Goal: Information Seeking & Learning: Compare options

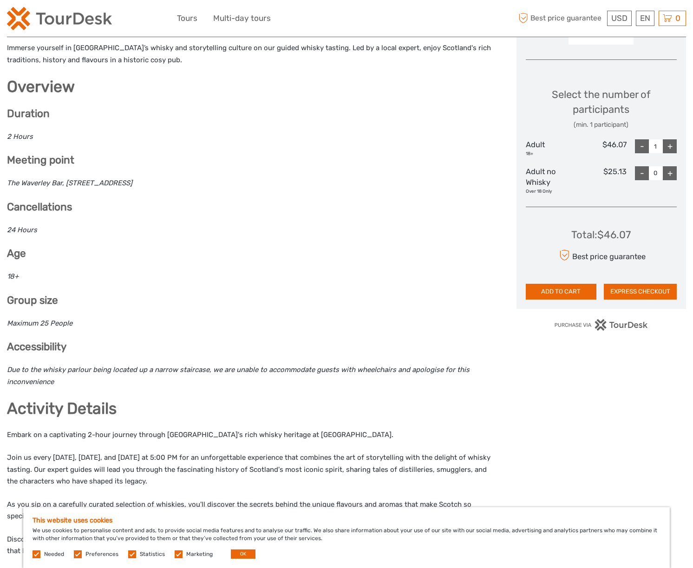
scroll to position [353, 0]
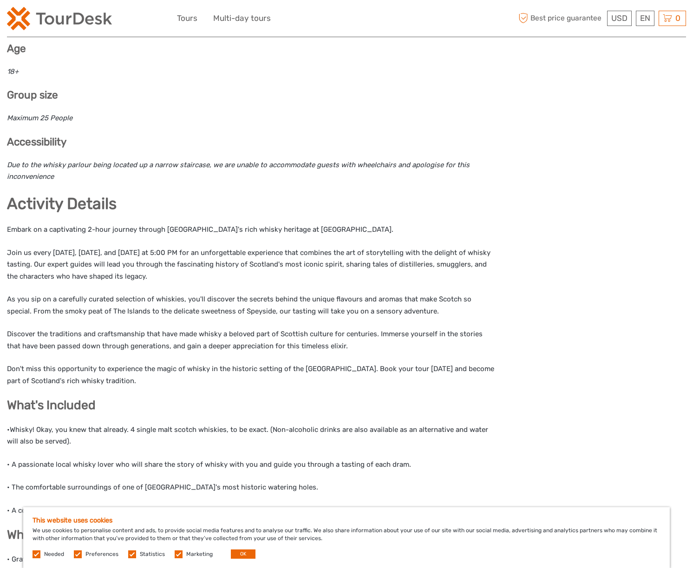
scroll to position [618, 0]
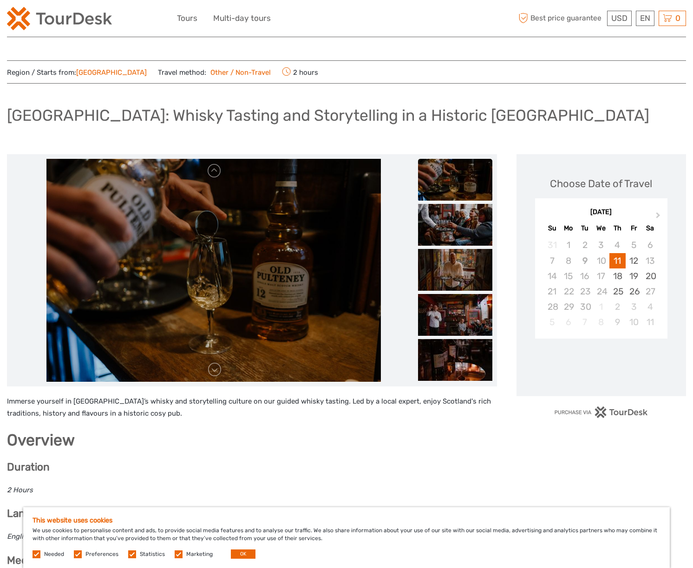
click at [103, 73] on link "Edinburgh" at bounding box center [111, 72] width 71 height 8
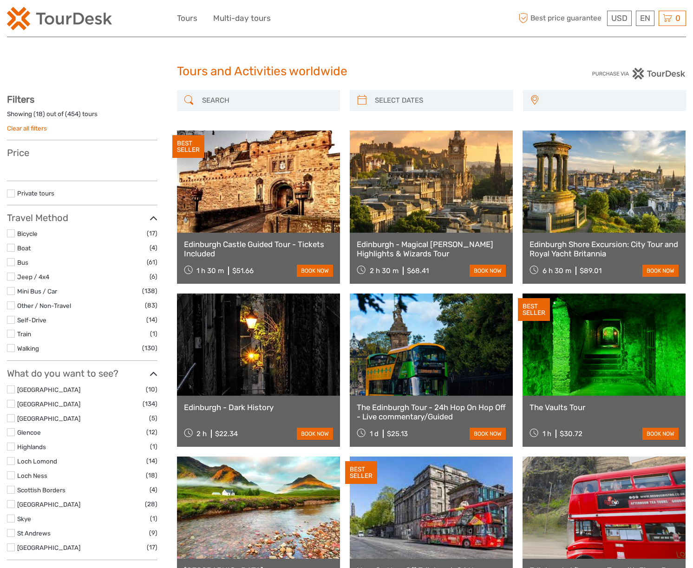
select select
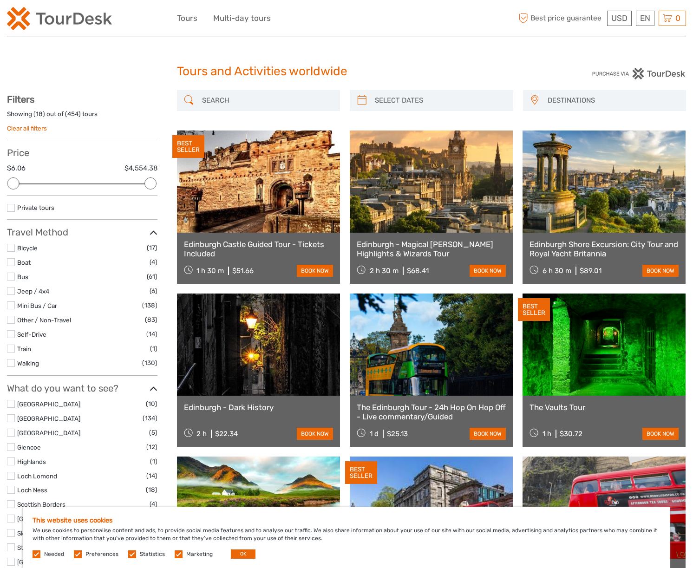
click at [413, 251] on link "Edinburgh - Magical [PERSON_NAME] Highlights & Wizards Tour" at bounding box center [431, 249] width 149 height 19
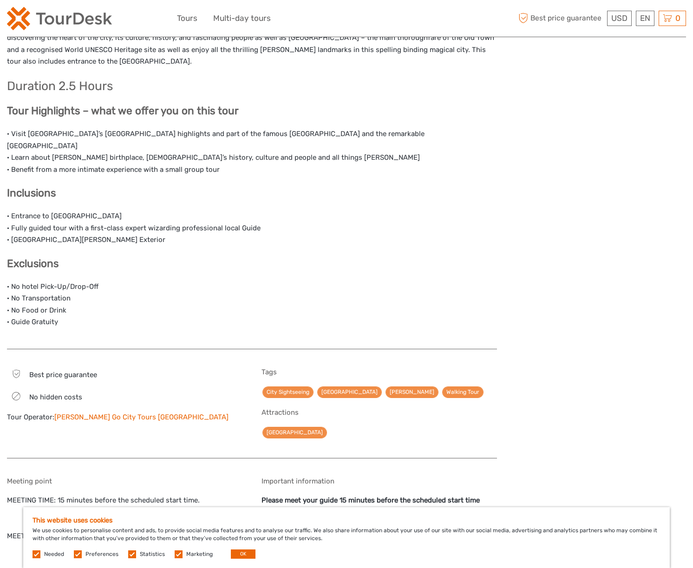
scroll to position [428, 0]
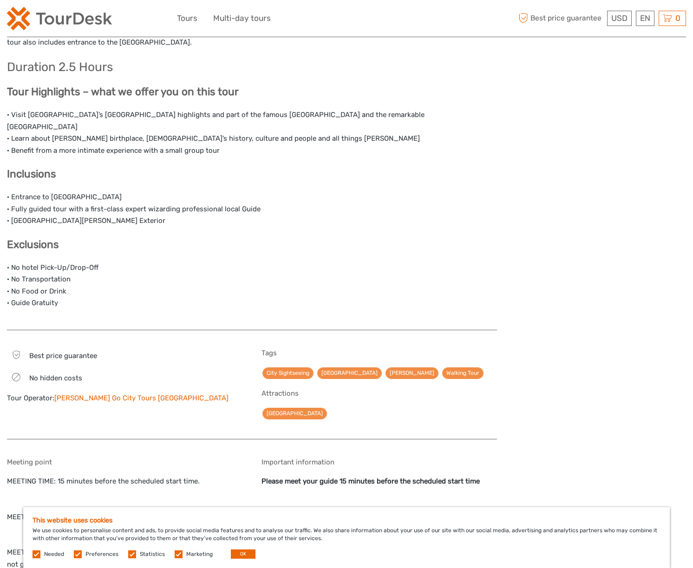
click at [108, 394] on link "[PERSON_NAME] Go City Tours [GEOGRAPHIC_DATA]" at bounding box center [141, 398] width 174 height 8
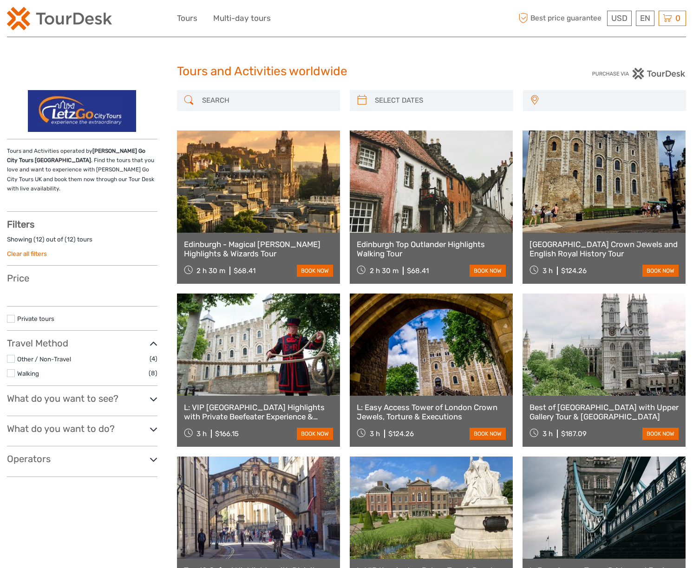
select select
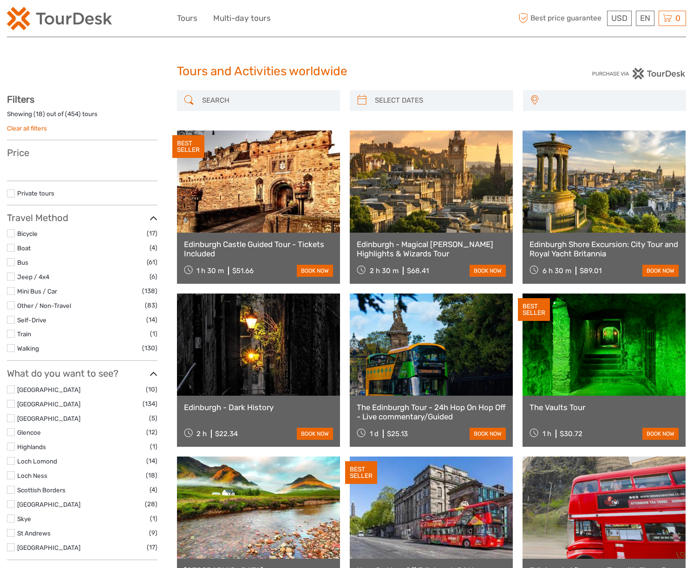
select select
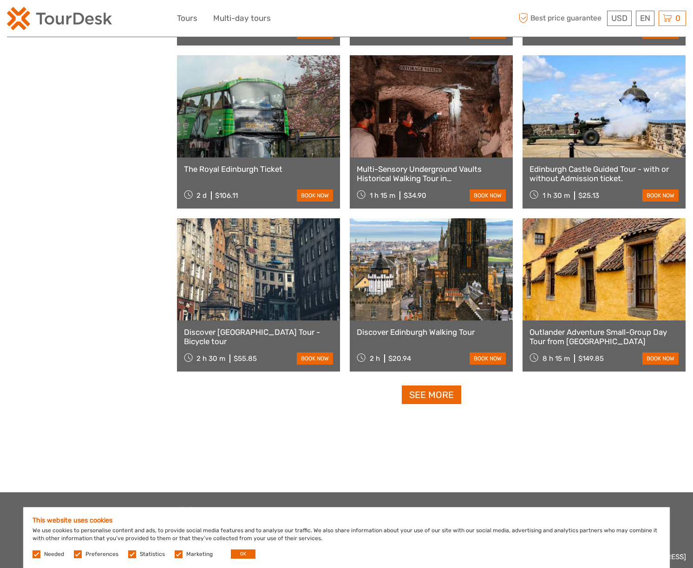
scroll to position [730, 0]
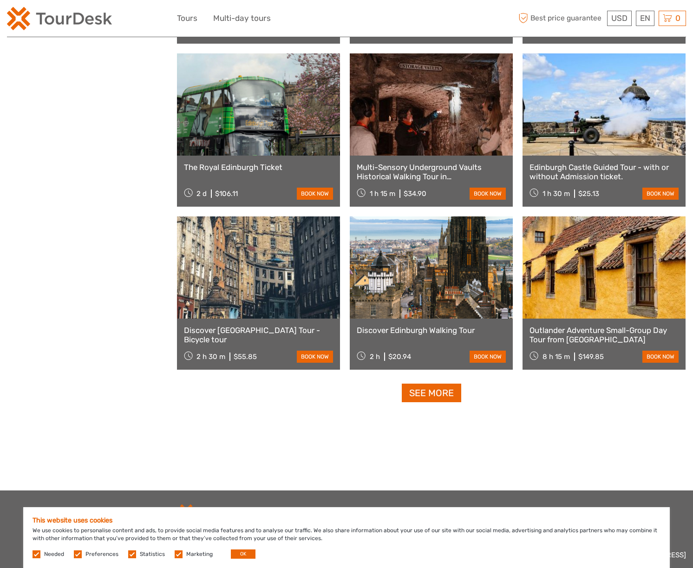
click at [422, 331] on link "Discover Edinburgh Walking Tour" at bounding box center [431, 330] width 149 height 9
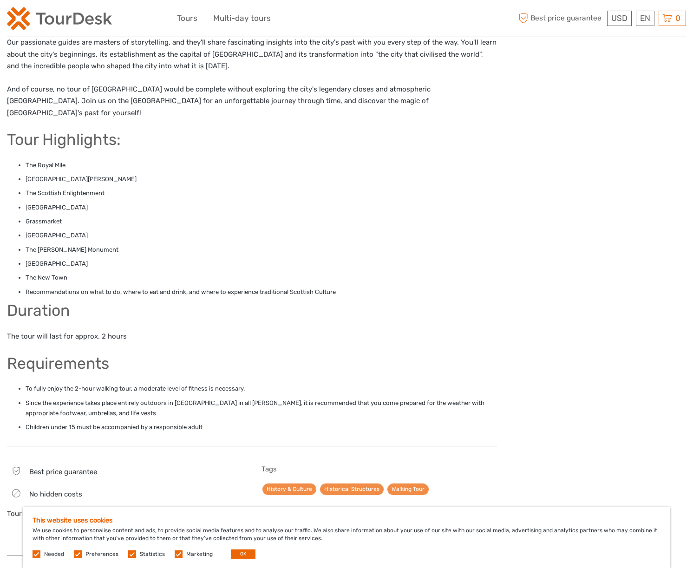
scroll to position [712, 0]
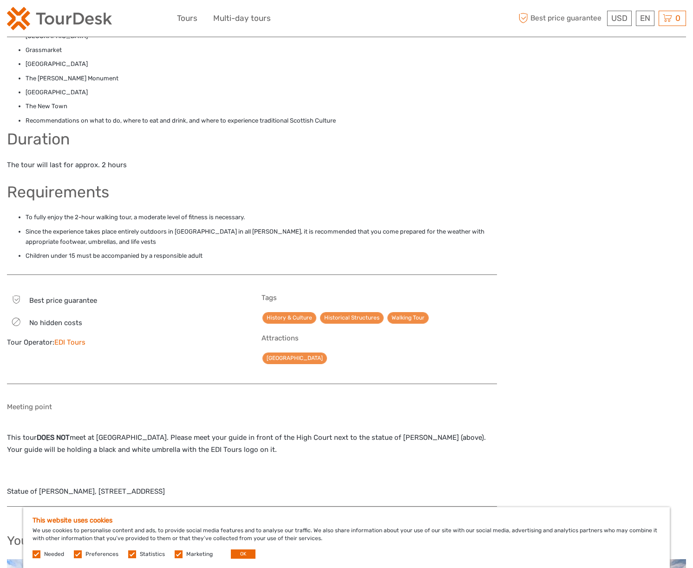
click at [77, 338] on link "EDI Tours" at bounding box center [69, 342] width 31 height 8
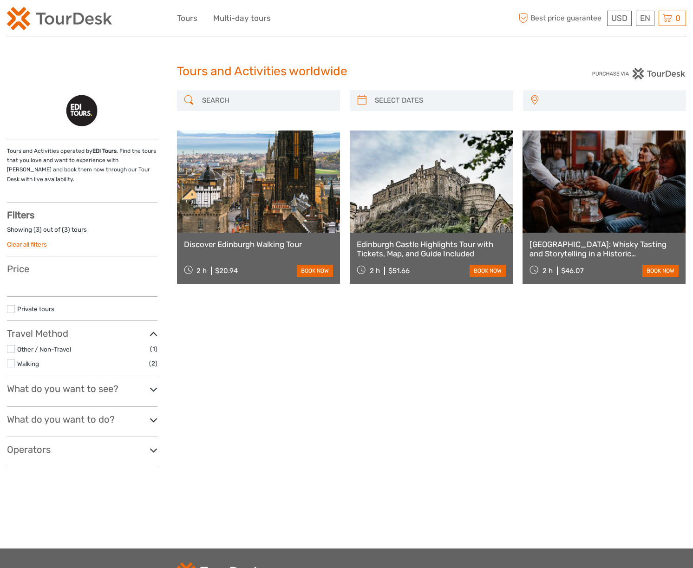
select select
